Goal: Task Accomplishment & Management: Manage account settings

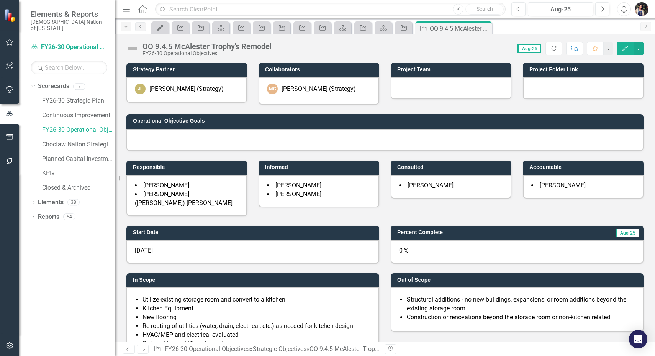
click at [125, 28] on icon "Dropdown" at bounding box center [126, 26] width 7 height 5
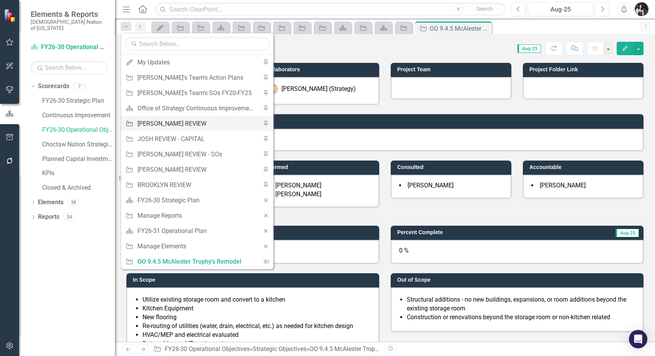
click at [177, 123] on div "[PERSON_NAME] REVIEW" at bounding box center [195, 124] width 117 height 10
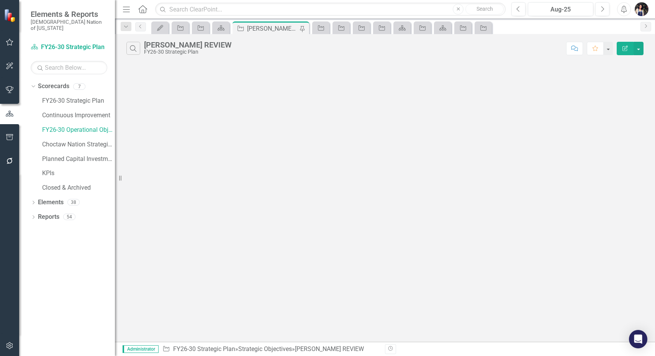
click at [124, 6] on icon "Menu" at bounding box center [126, 9] width 10 height 8
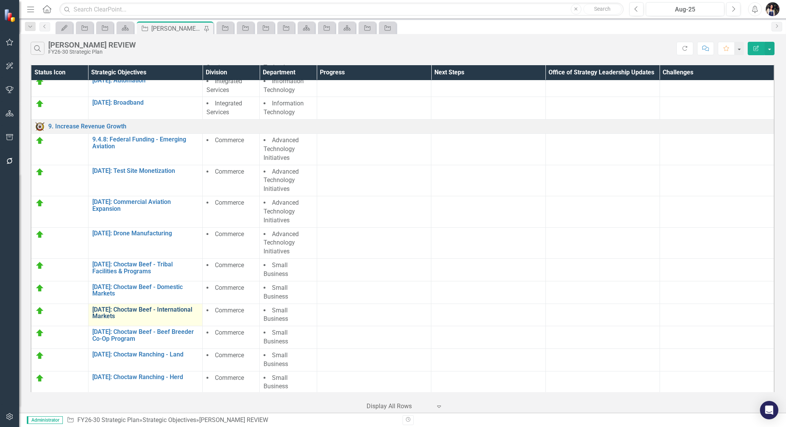
scroll to position [463, 0]
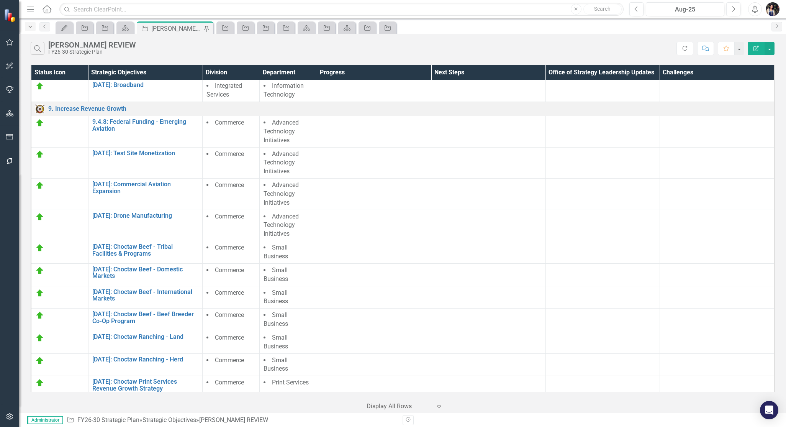
click at [33, 23] on div "Dropdown" at bounding box center [30, 26] width 11 height 9
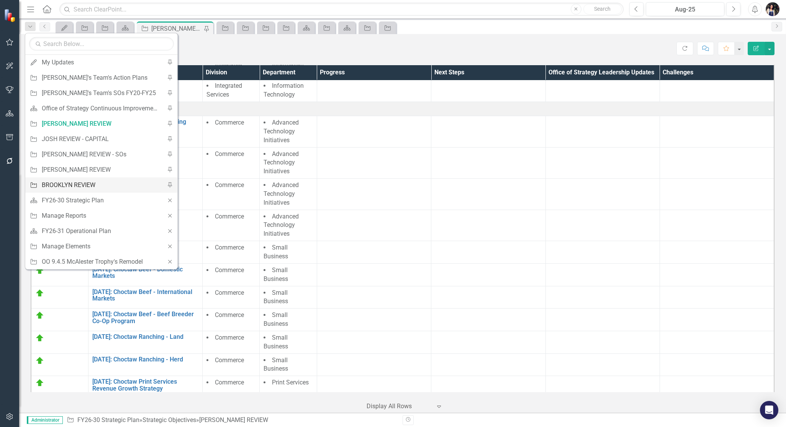
click at [75, 181] on div "BROOKLYN REVIEW" at bounding box center [100, 185] width 117 height 10
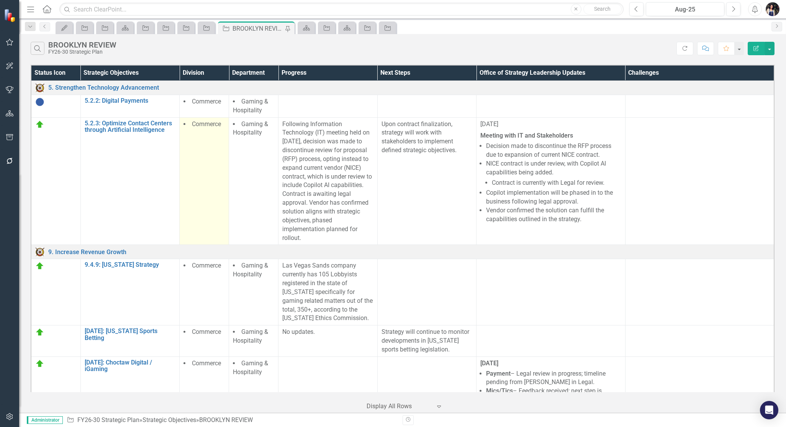
click at [209, 148] on td "Commerce" at bounding box center [204, 181] width 49 height 128
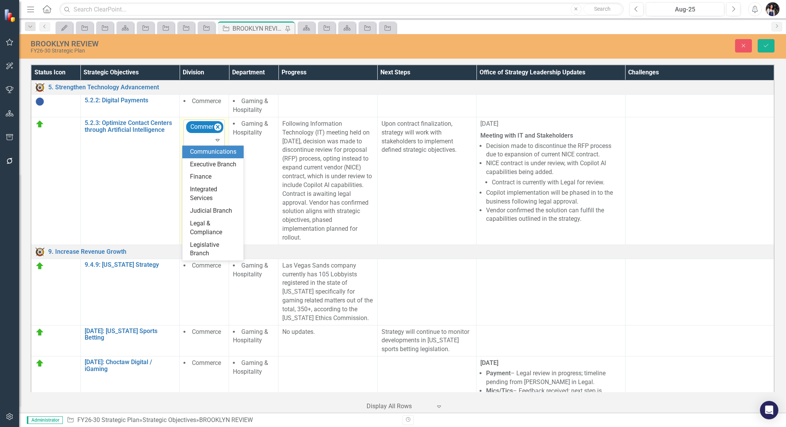
click at [214, 140] on icon "Expand" at bounding box center [218, 140] width 8 height 6
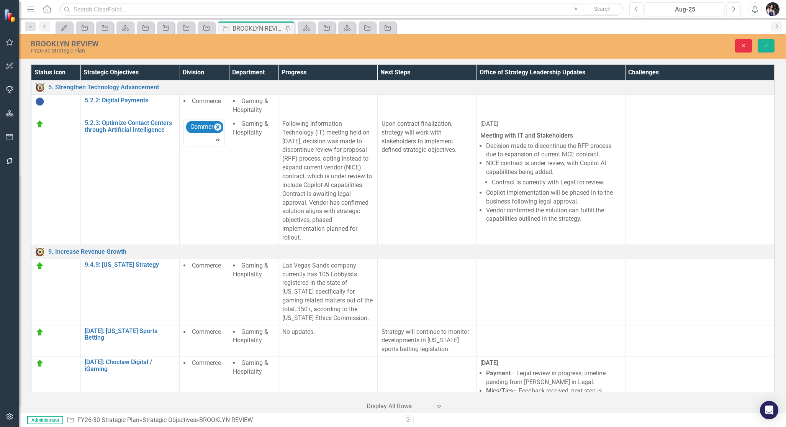
click at [654, 47] on icon "Close" at bounding box center [743, 45] width 7 height 5
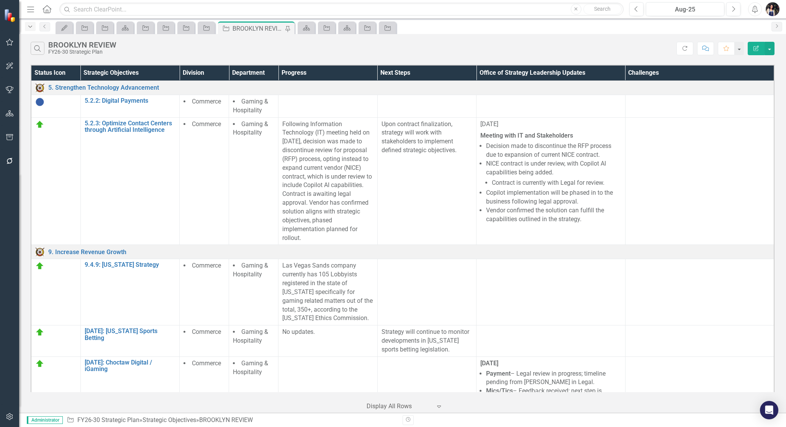
click at [31, 27] on icon "Dropdown" at bounding box center [30, 26] width 7 height 5
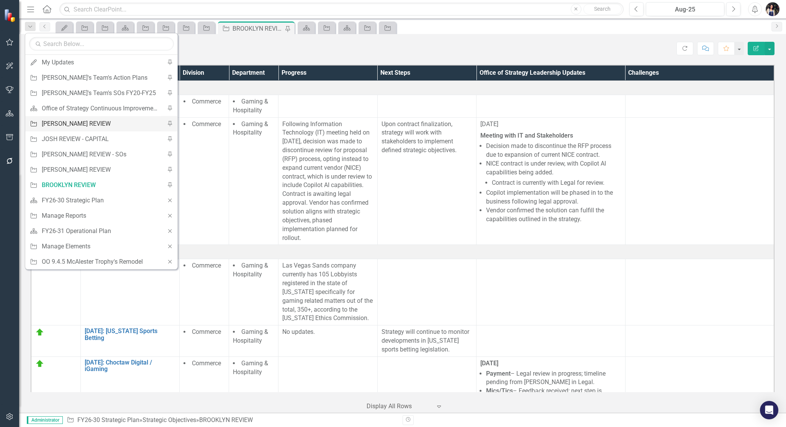
click at [79, 122] on div "[PERSON_NAME] REVIEW" at bounding box center [100, 124] width 117 height 10
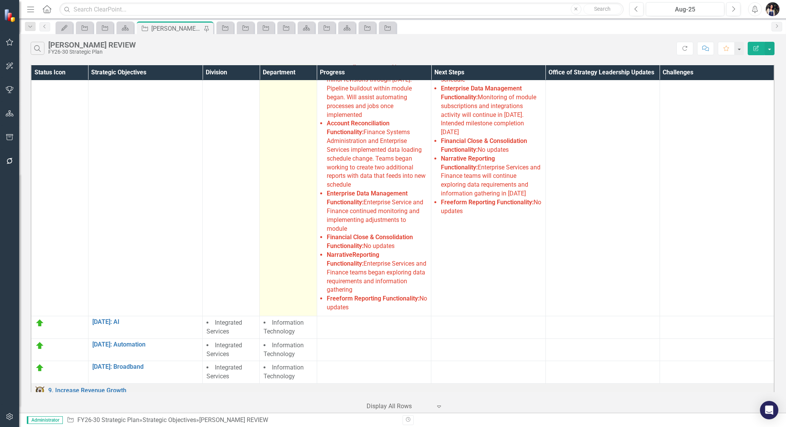
scroll to position [239, 0]
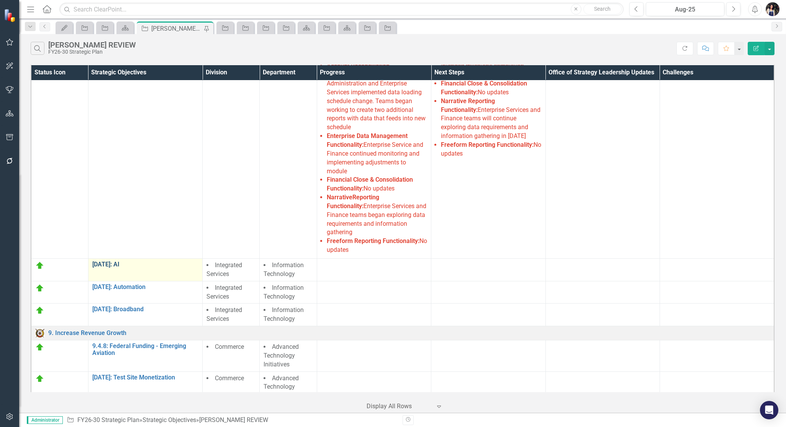
click at [113, 262] on link "[DATE]: AI" at bounding box center [145, 264] width 106 height 7
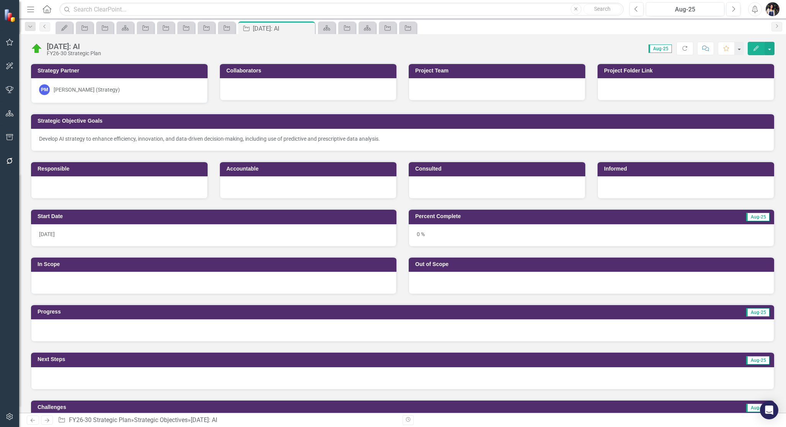
click at [133, 90] on div "PM [PERSON_NAME] (Strategy)" at bounding box center [119, 89] width 160 height 11
click at [118, 93] on div "PM [PERSON_NAME] (Strategy)" at bounding box center [119, 89] width 160 height 11
click at [118, 92] on div "PM [PERSON_NAME] (Strategy)" at bounding box center [119, 89] width 160 height 11
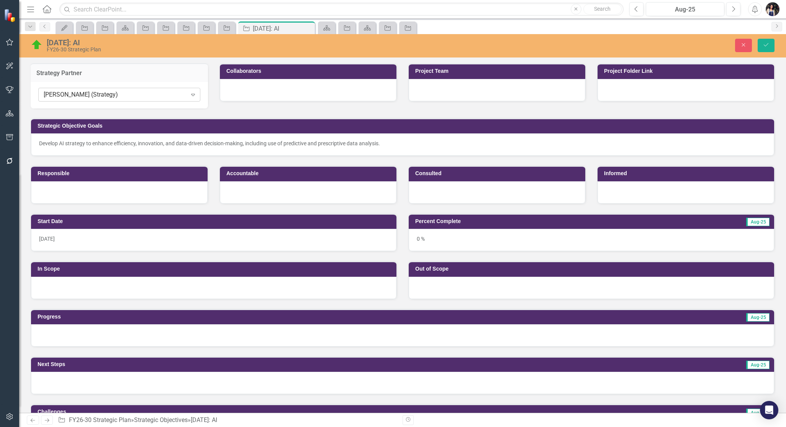
click at [109, 94] on div "[PERSON_NAME] (Strategy)" at bounding box center [115, 94] width 143 height 9
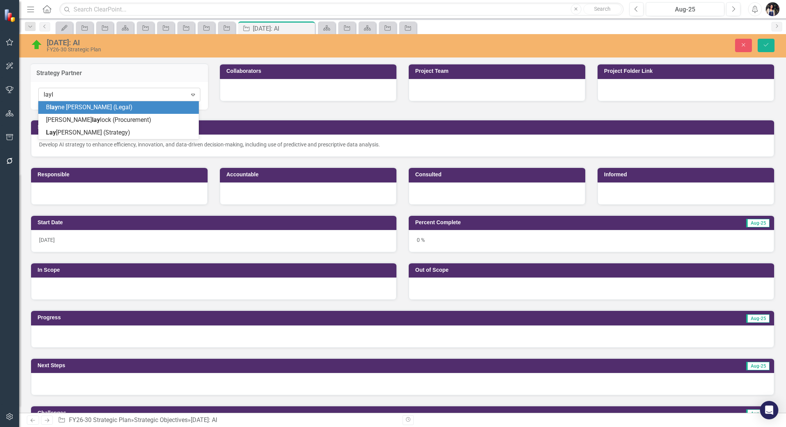
type input "layla"
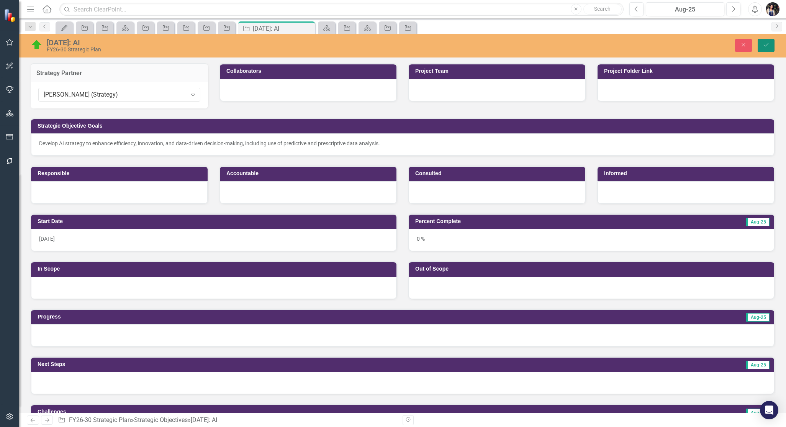
click at [654, 46] on icon "Save" at bounding box center [765, 44] width 7 height 5
